Goal: Register for event/course

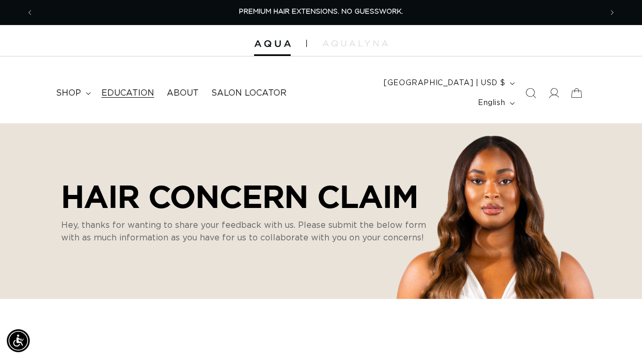
click at [142, 88] on span "Education" at bounding box center [127, 93] width 53 height 11
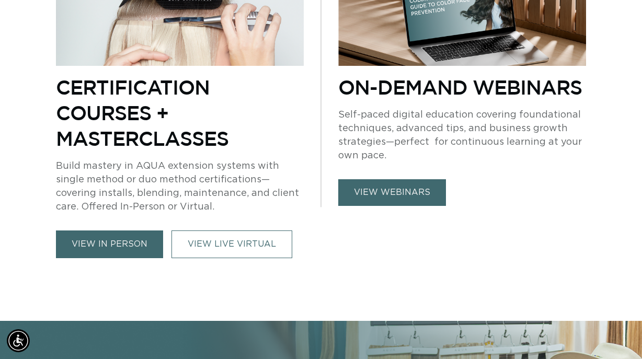
scroll to position [724, 0]
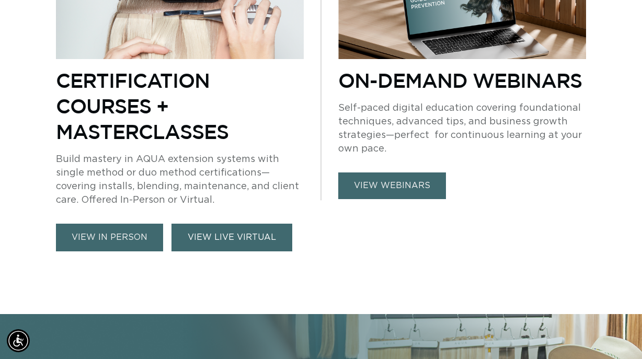
click at [223, 224] on link "VIEW LIVE VIRTUAL" at bounding box center [232, 238] width 121 height 28
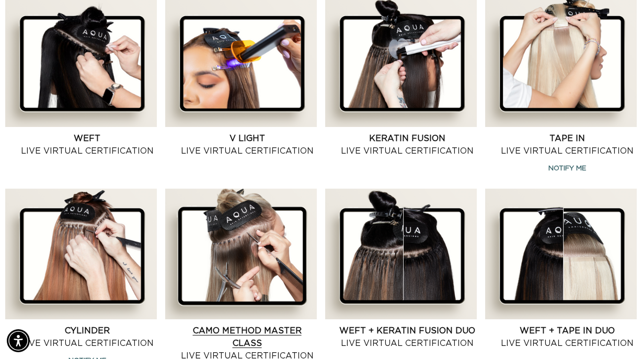
scroll to position [402, 0]
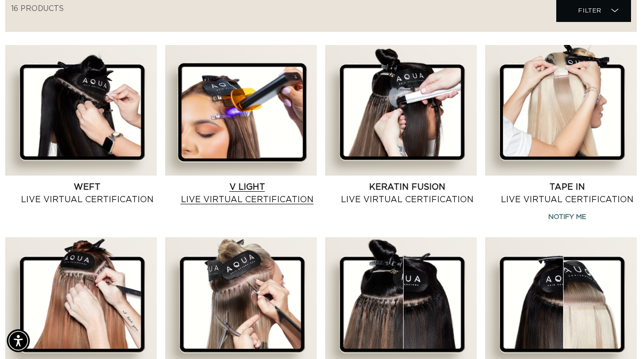
click at [232, 181] on link "V Light Live Virtual Certification" at bounding box center [247, 193] width 140 height 25
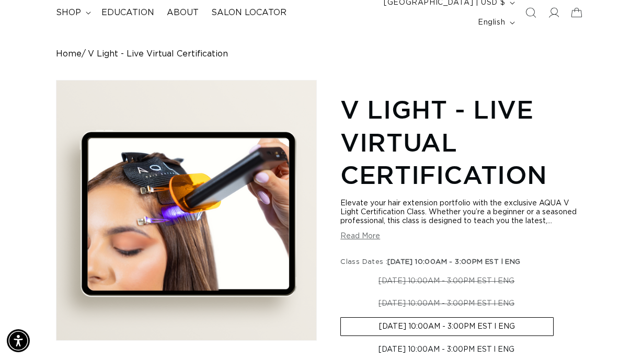
scroll to position [98, 0]
